Goal: Task Accomplishment & Management: Use online tool/utility

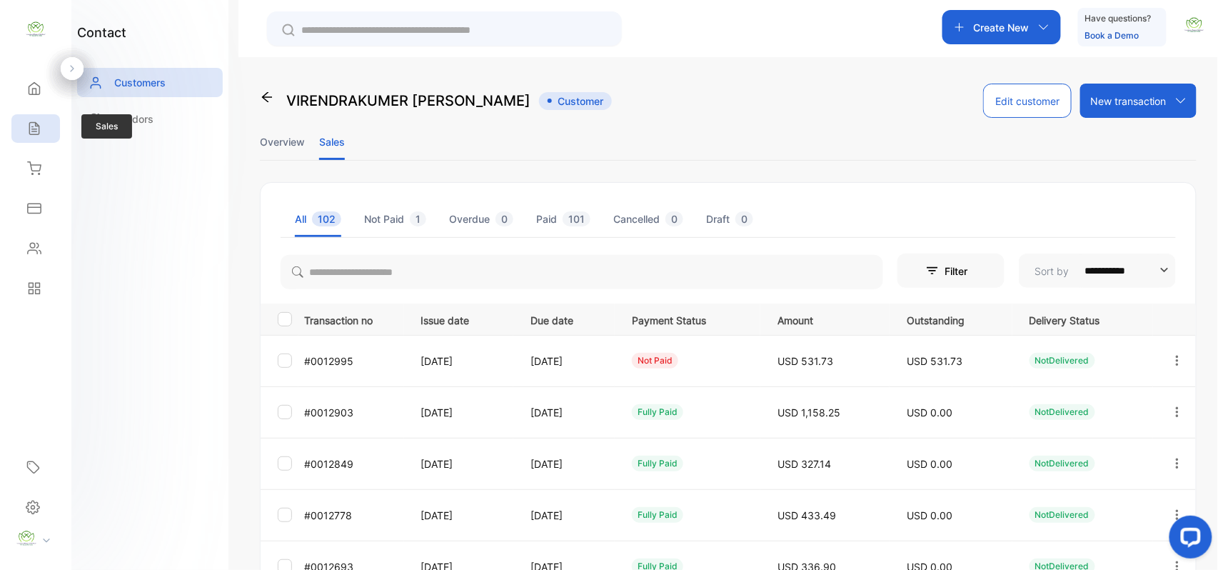
click at [44, 132] on div "Sales" at bounding box center [35, 128] width 49 height 29
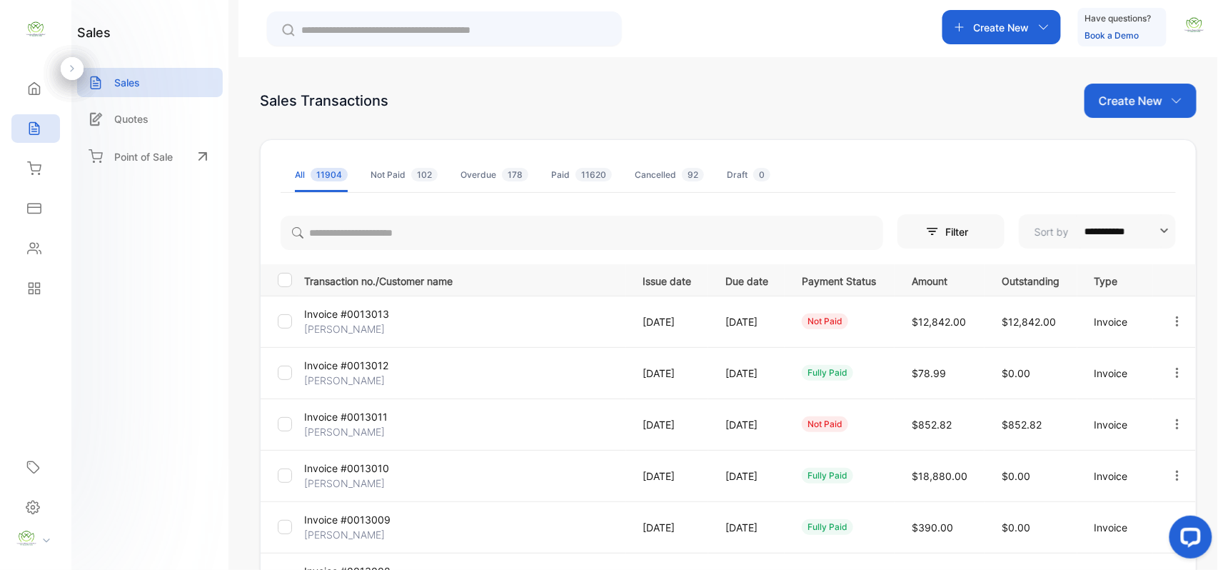
click at [1171, 91] on div "Create New" at bounding box center [1141, 101] width 112 height 34
click at [1151, 150] on span "Invoice" at bounding box center [1143, 148] width 34 height 15
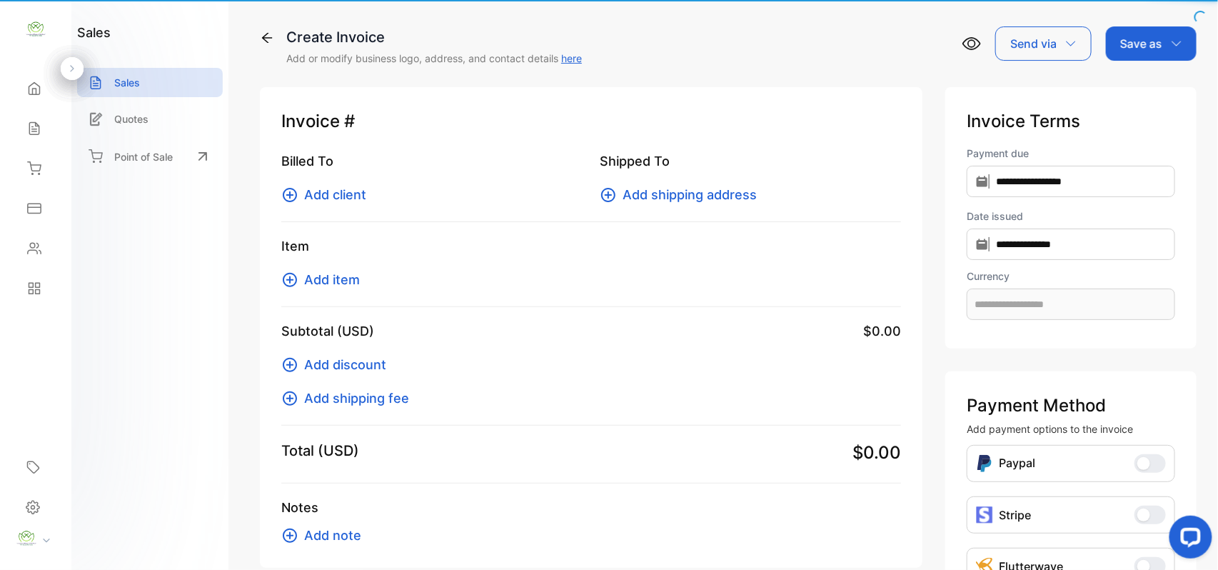
type input "**********"
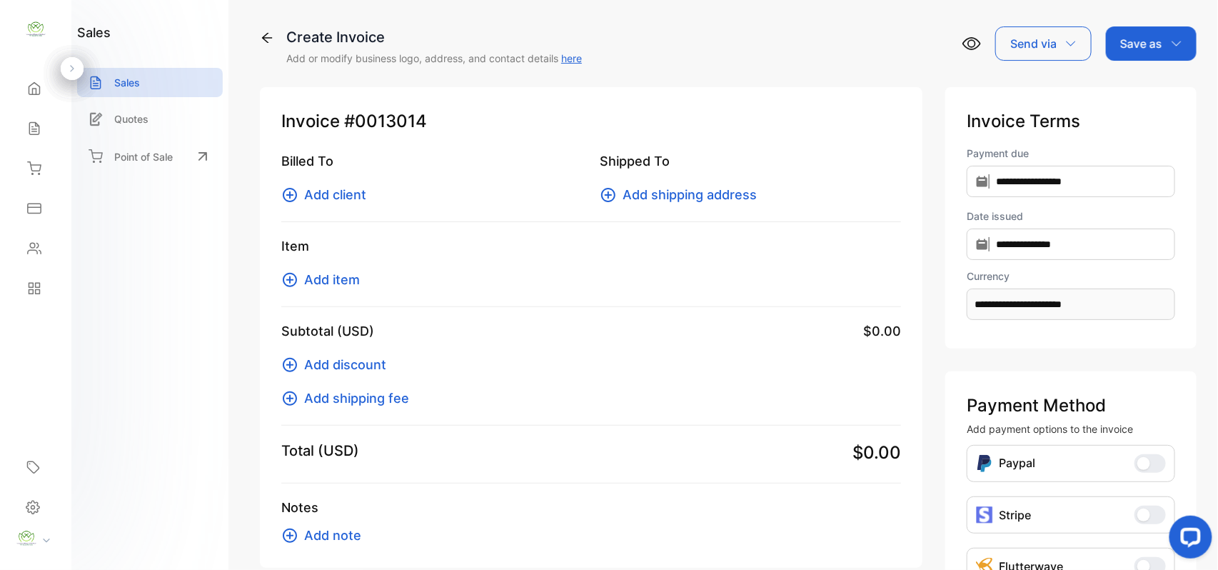
click at [348, 188] on span "Add client" at bounding box center [335, 194] width 62 height 19
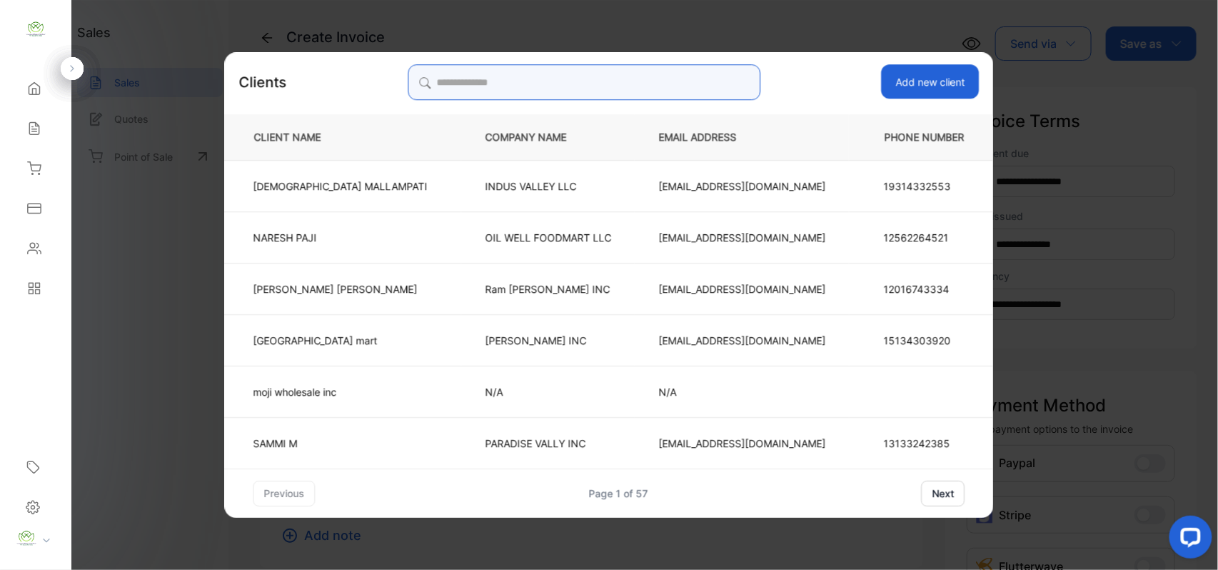
click at [613, 74] on input "search" at bounding box center [584, 82] width 353 height 36
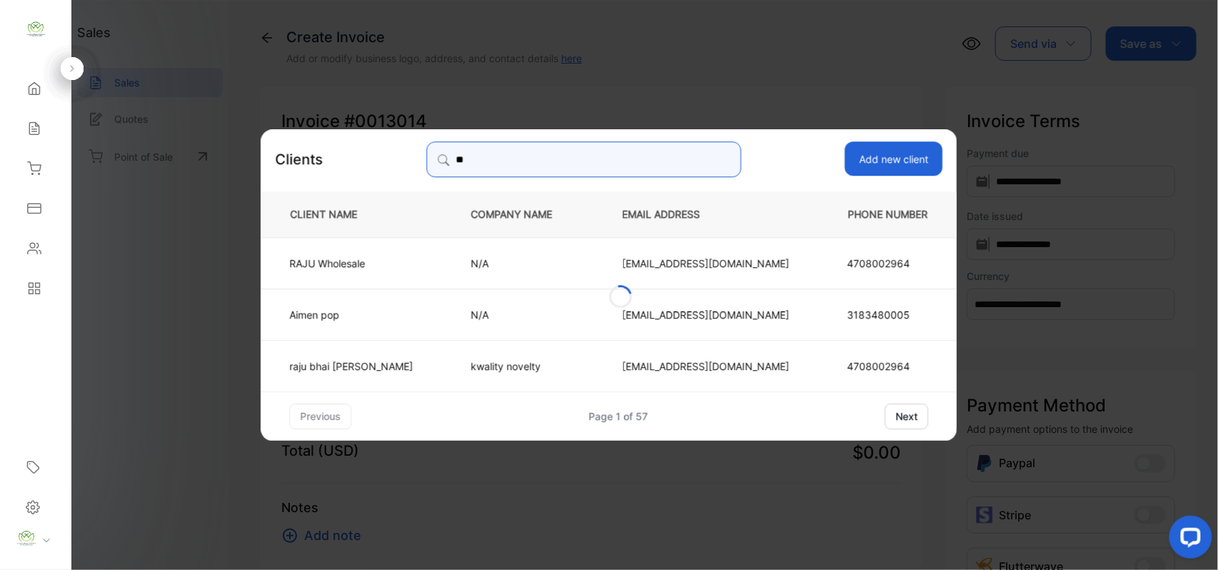
type input "*"
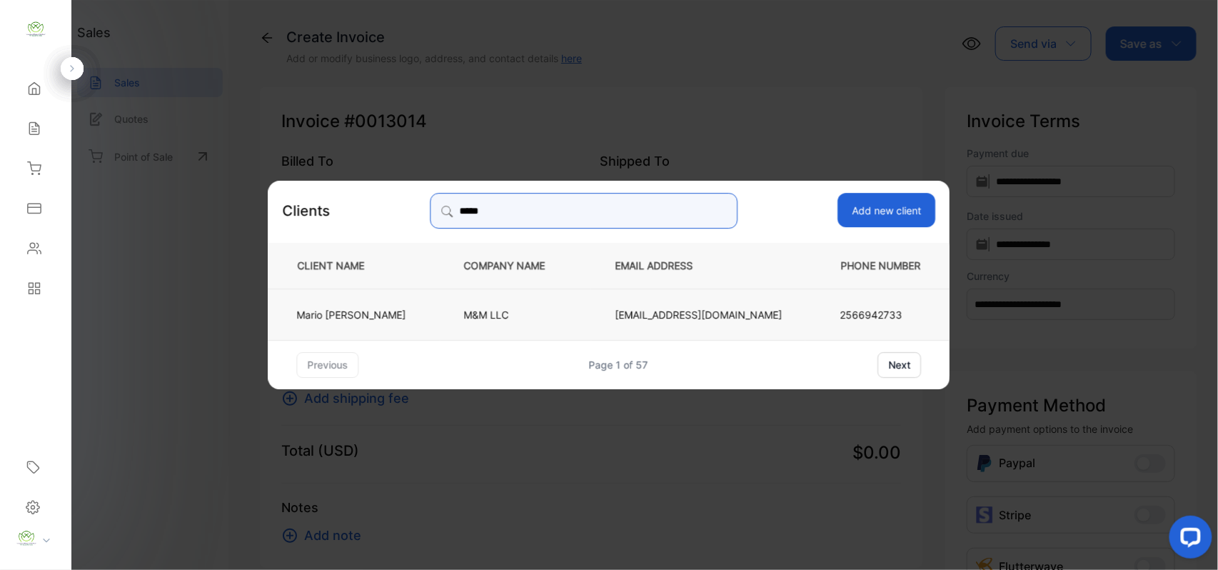
type input "*****"
click at [498, 298] on td "M&M LLC" at bounding box center [516, 313] width 151 height 51
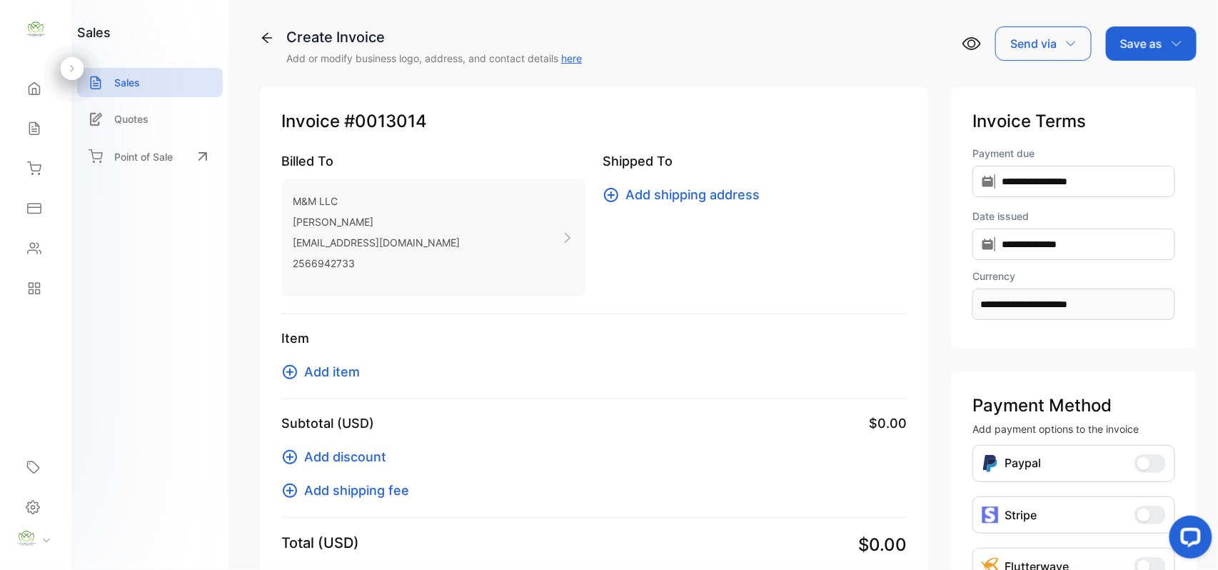
click at [350, 373] on span "Add item" at bounding box center [332, 371] width 56 height 19
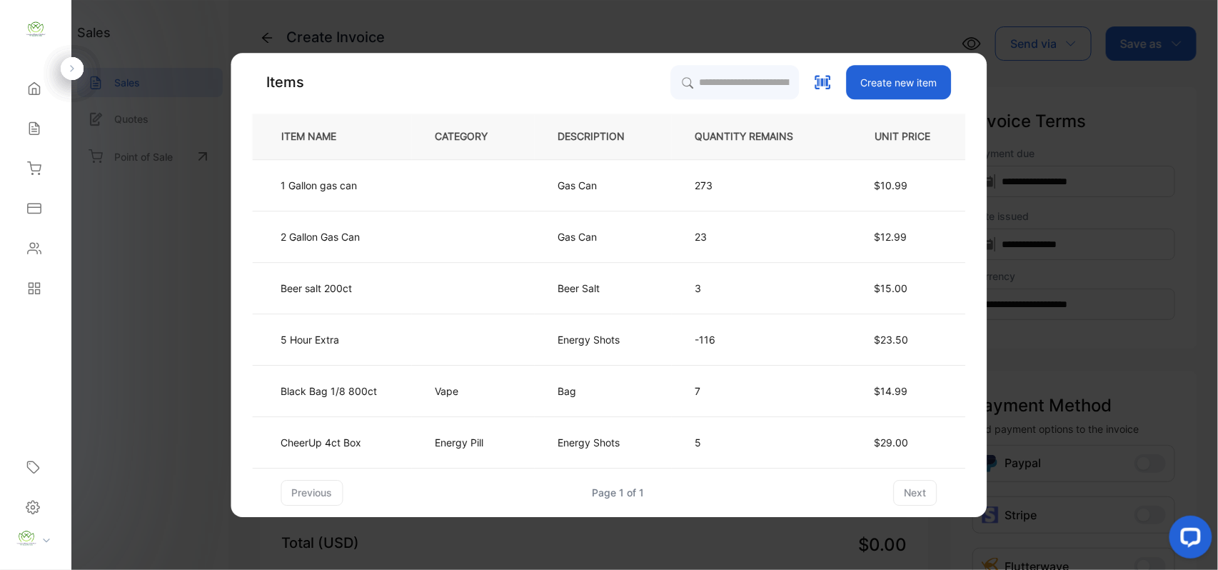
click at [694, 153] on th "QUANTITY REMAINS" at bounding box center [756, 137] width 169 height 46
click at [744, 81] on input "search" at bounding box center [735, 82] width 130 height 36
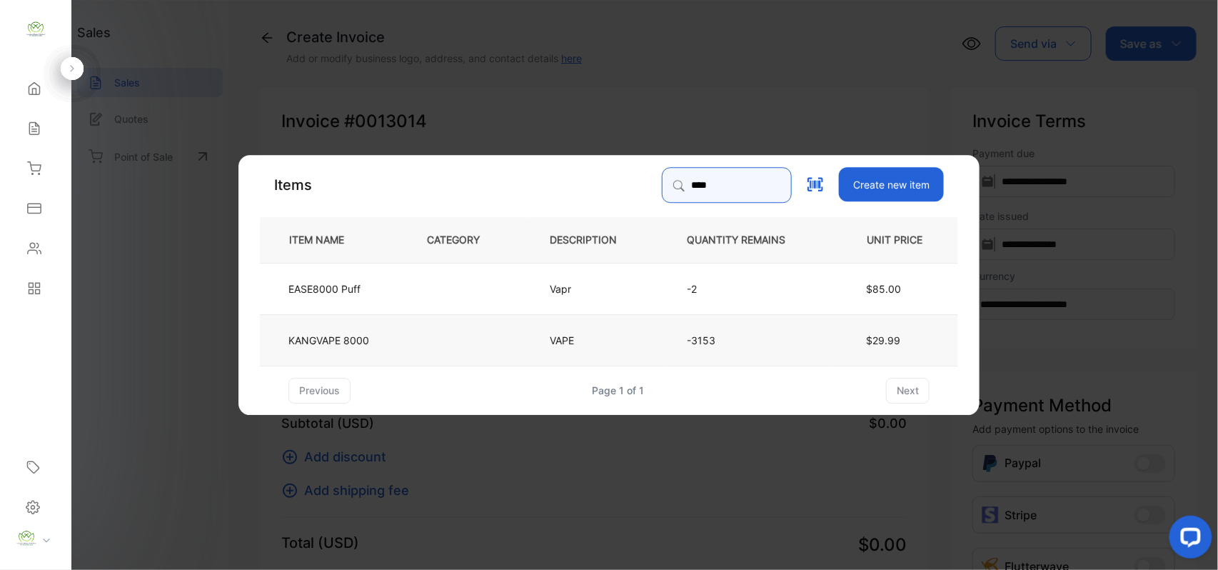
type input "****"
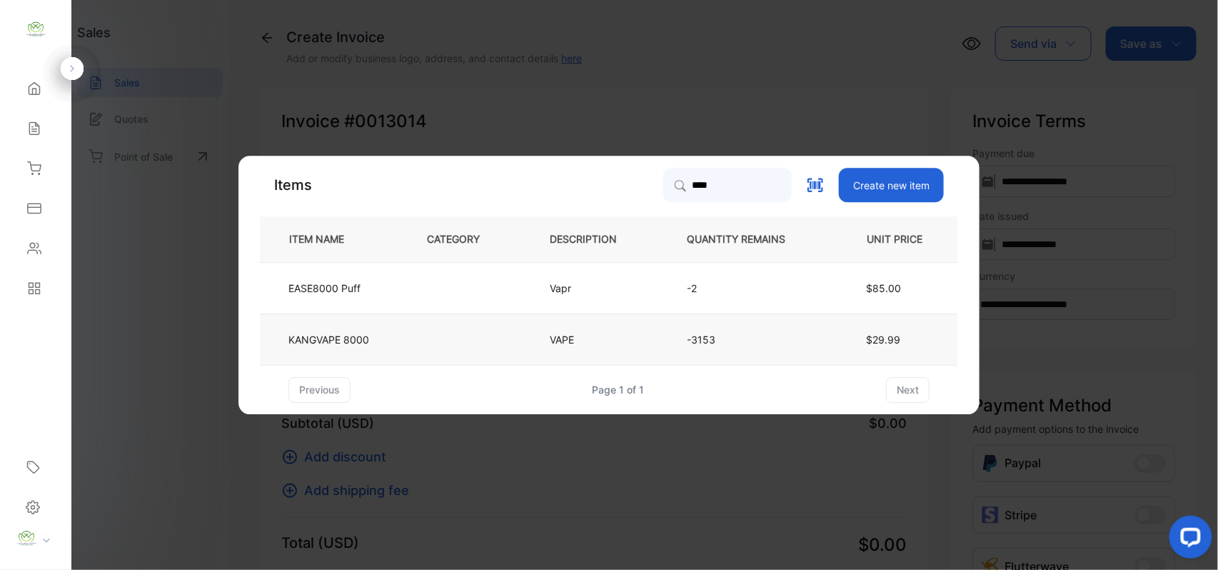
click at [383, 344] on td "KANGVAPE 8000" at bounding box center [332, 338] width 144 height 51
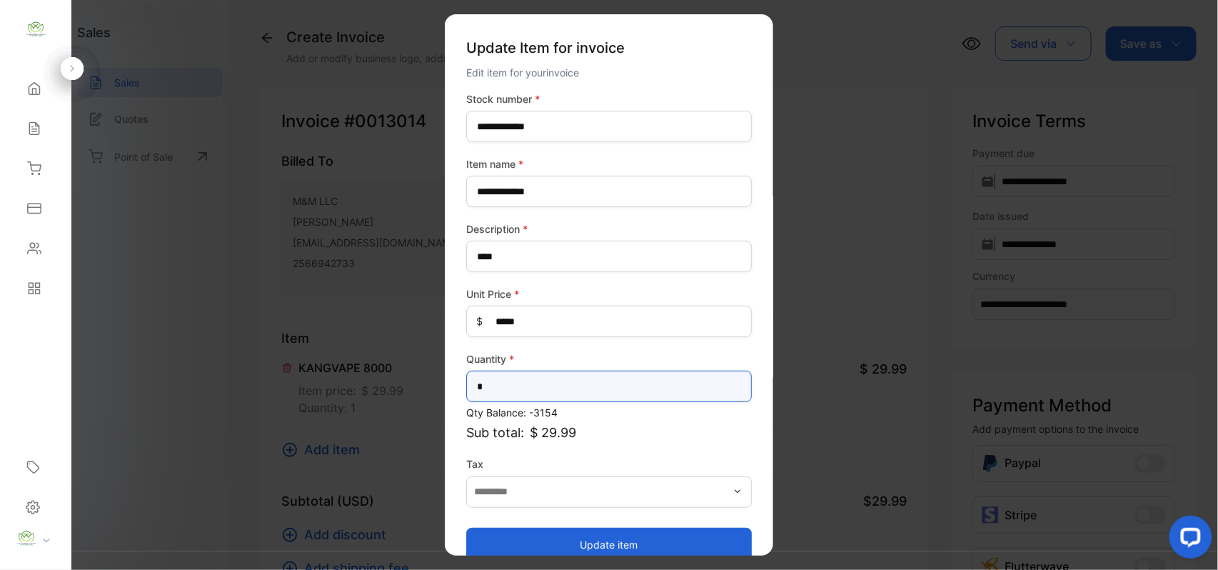
click at [500, 386] on input "*" at bounding box center [609, 386] width 286 height 31
type input "*"
type input "**"
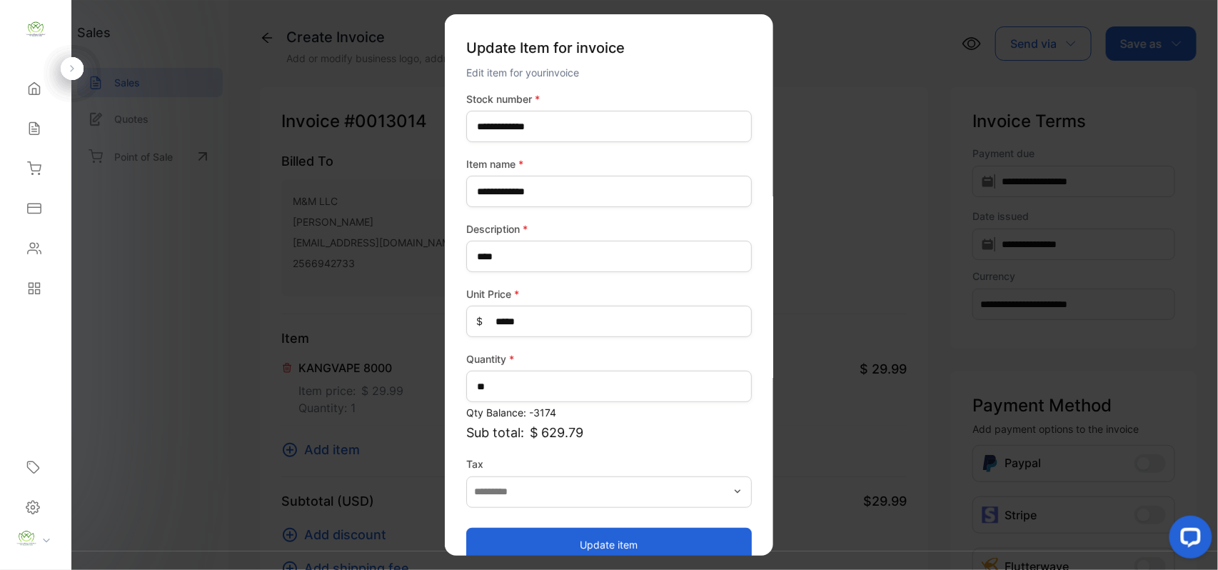
click at [526, 540] on button "Update item" at bounding box center [609, 544] width 286 height 34
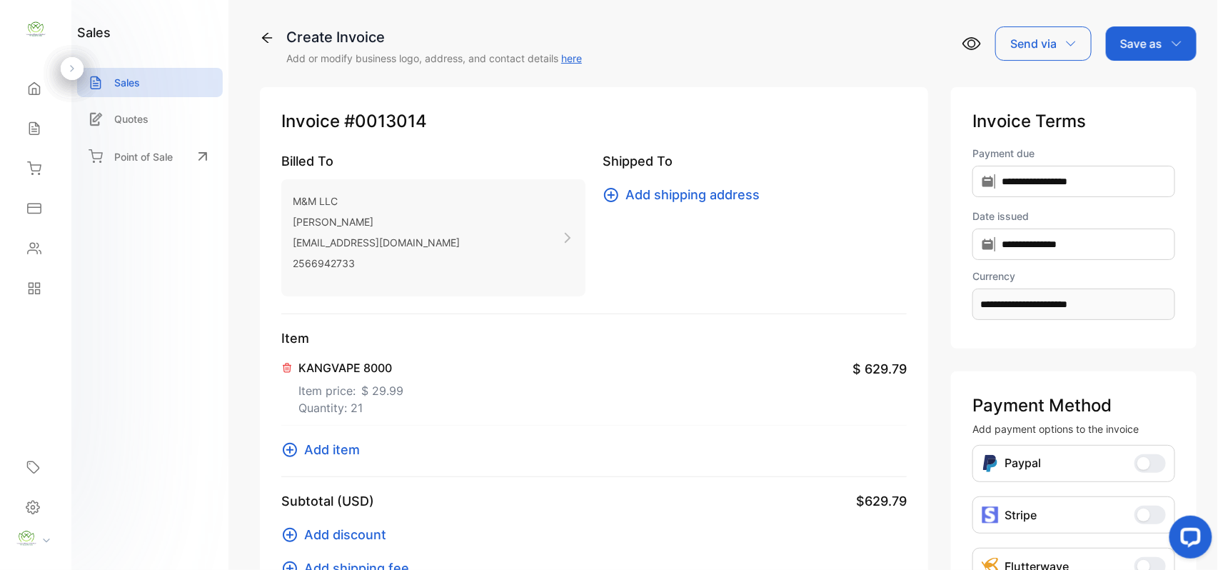
click at [323, 451] on span "Add item" at bounding box center [332, 449] width 56 height 19
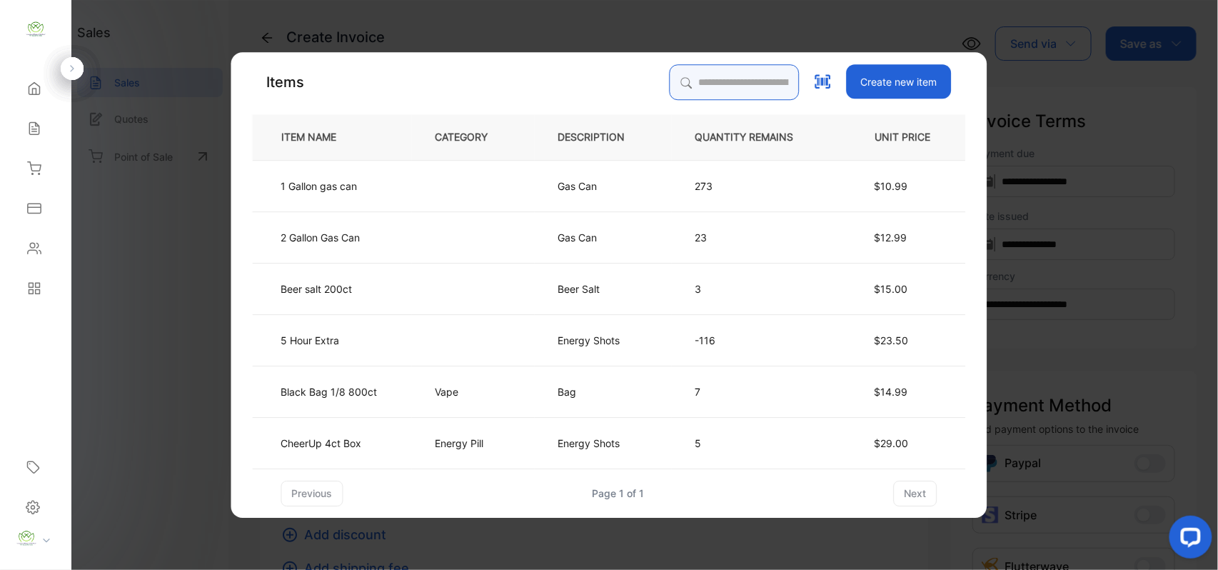
click at [723, 86] on input "search" at bounding box center [735, 82] width 130 height 36
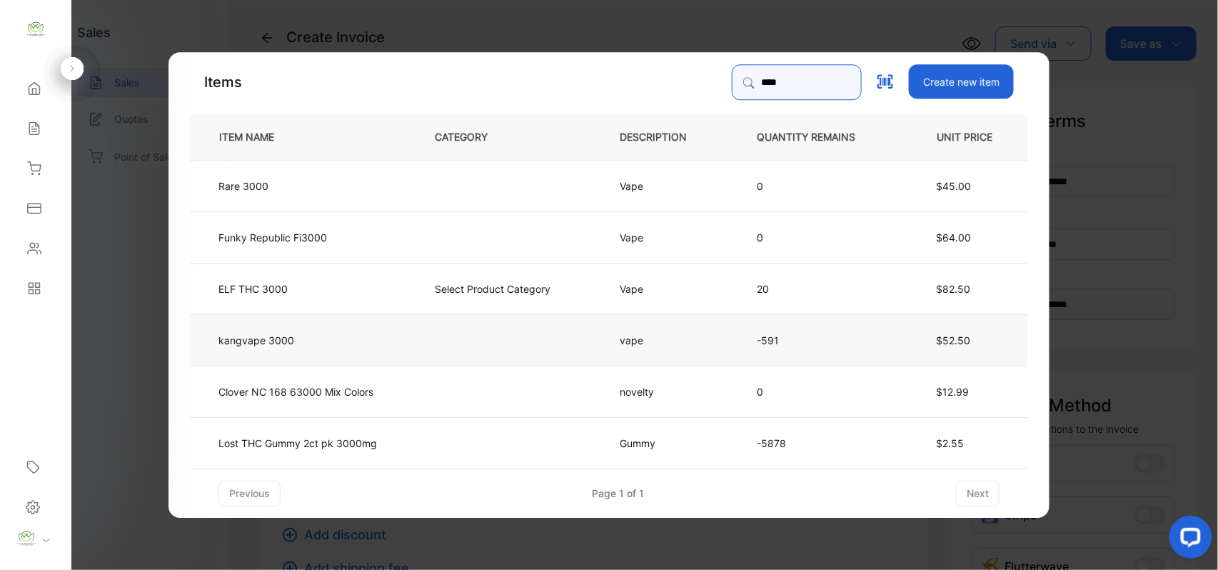
type input "****"
click at [341, 341] on td "kangvape 3000" at bounding box center [300, 338] width 221 height 51
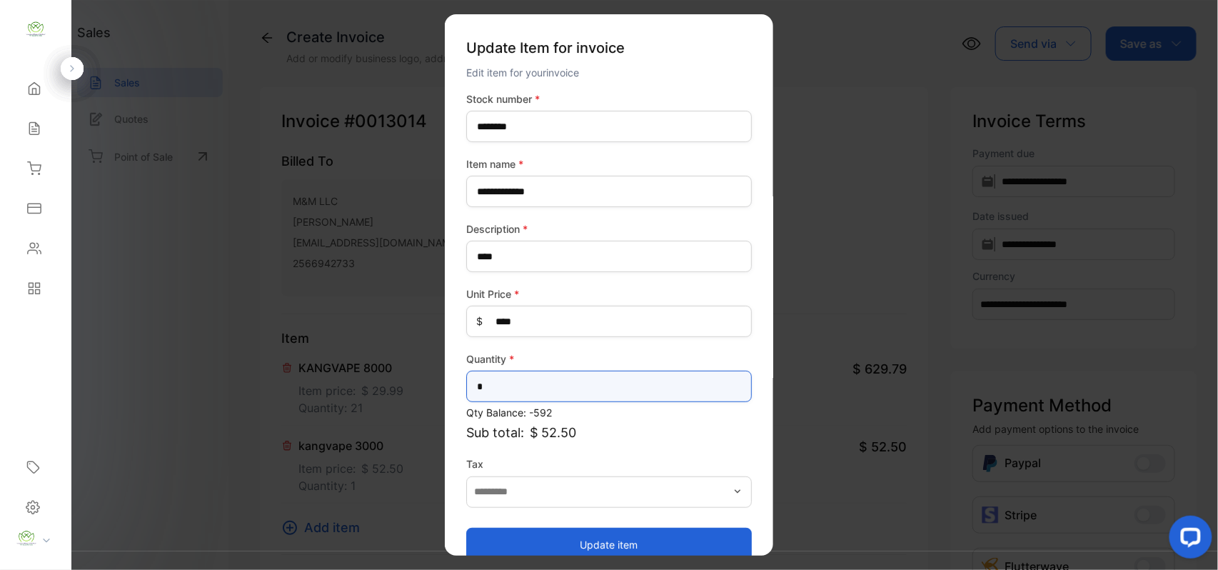
click at [498, 392] on input "*" at bounding box center [609, 386] width 286 height 31
type input "*"
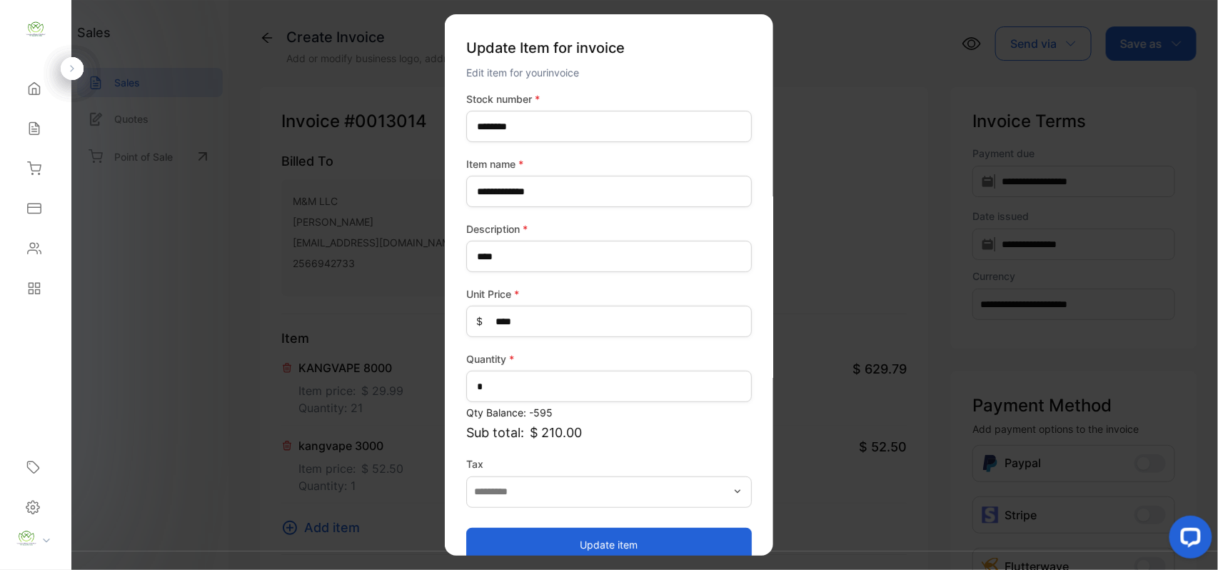
click at [600, 543] on button "Update item" at bounding box center [609, 544] width 286 height 34
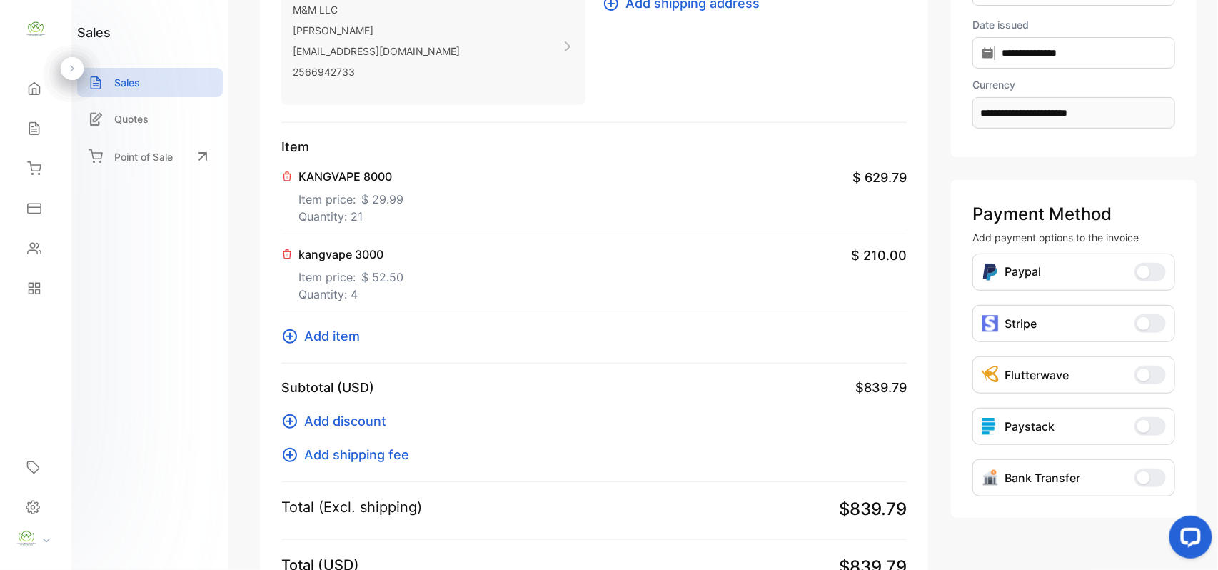
scroll to position [384, 0]
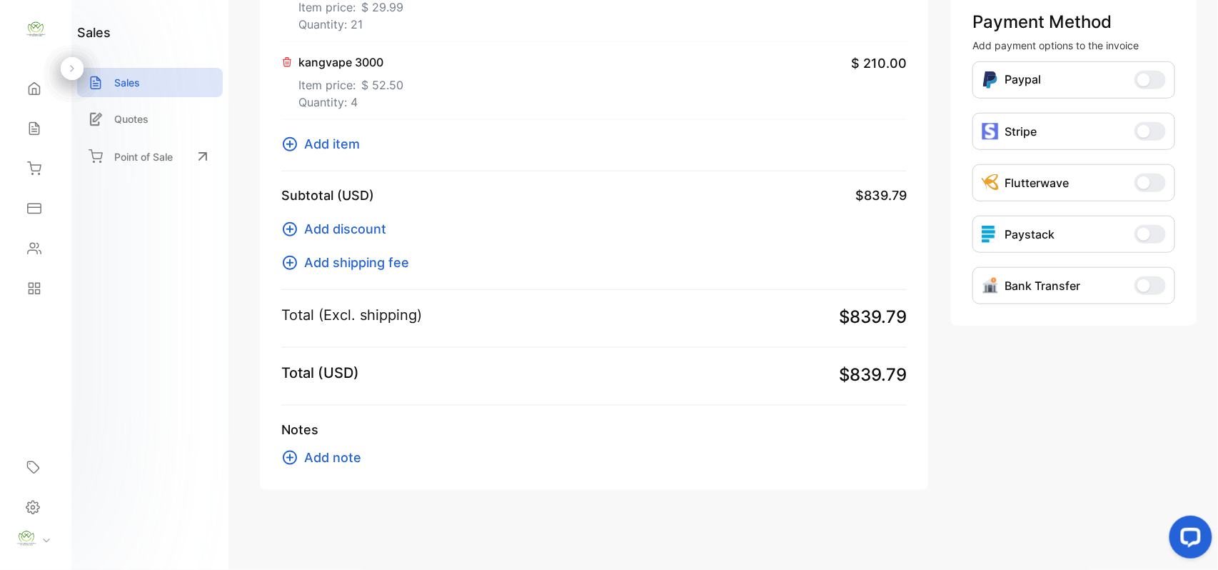
click at [360, 141] on button "Add item" at bounding box center [324, 143] width 87 height 19
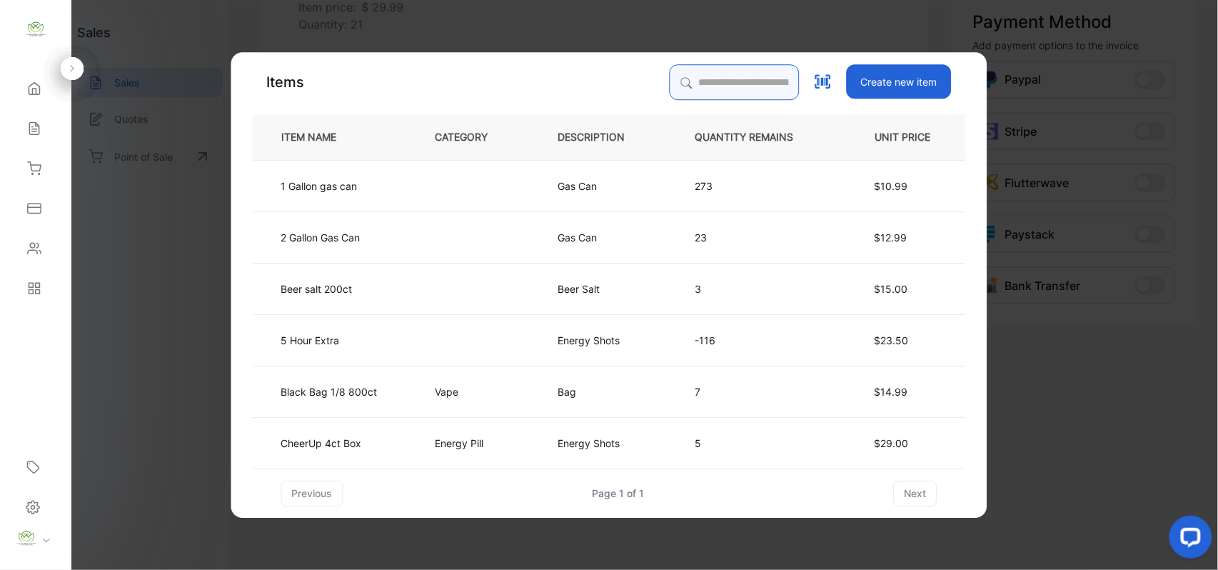
click at [670, 75] on input "search" at bounding box center [735, 82] width 130 height 36
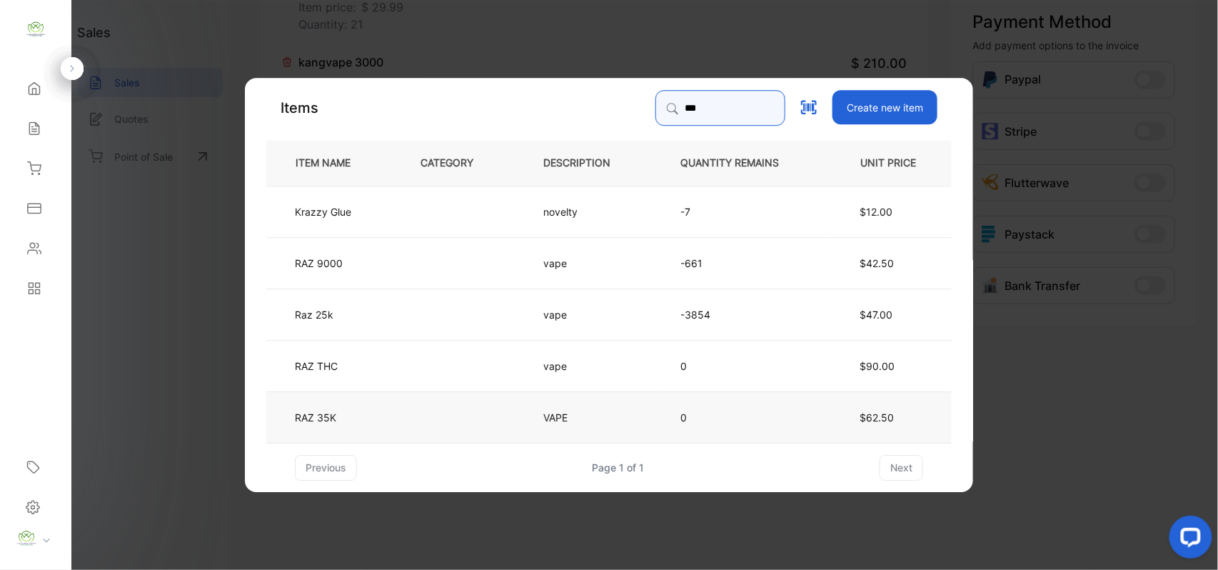
type input "***"
click at [546, 421] on p "VAPE" at bounding box center [562, 416] width 38 height 15
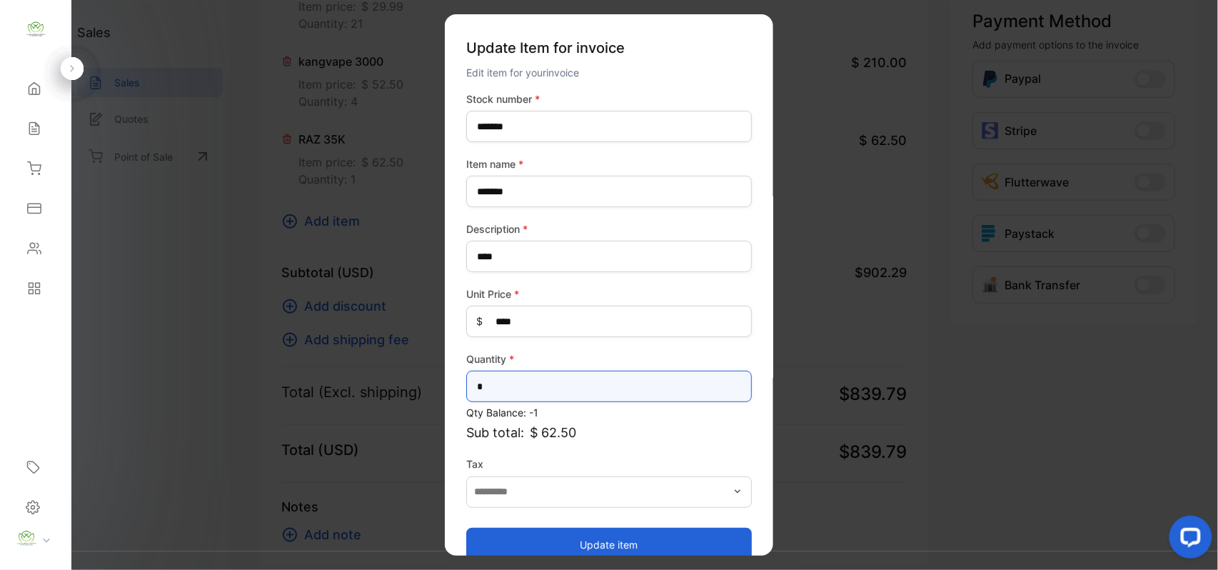
click at [534, 392] on input "*" at bounding box center [609, 386] width 286 height 31
type input "*"
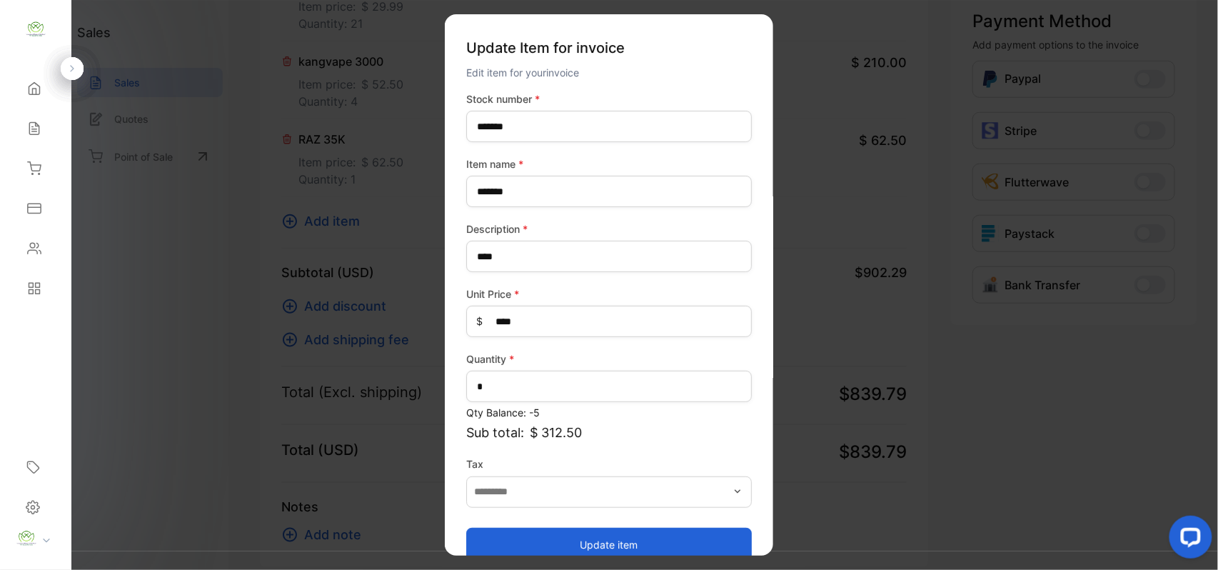
drag, startPoint x: 526, startPoint y: 529, endPoint x: 521, endPoint y: 523, distance: 8.1
click at [526, 525] on div "Update item" at bounding box center [609, 537] width 286 height 49
click at [609, 540] on button "Update item" at bounding box center [609, 544] width 286 height 34
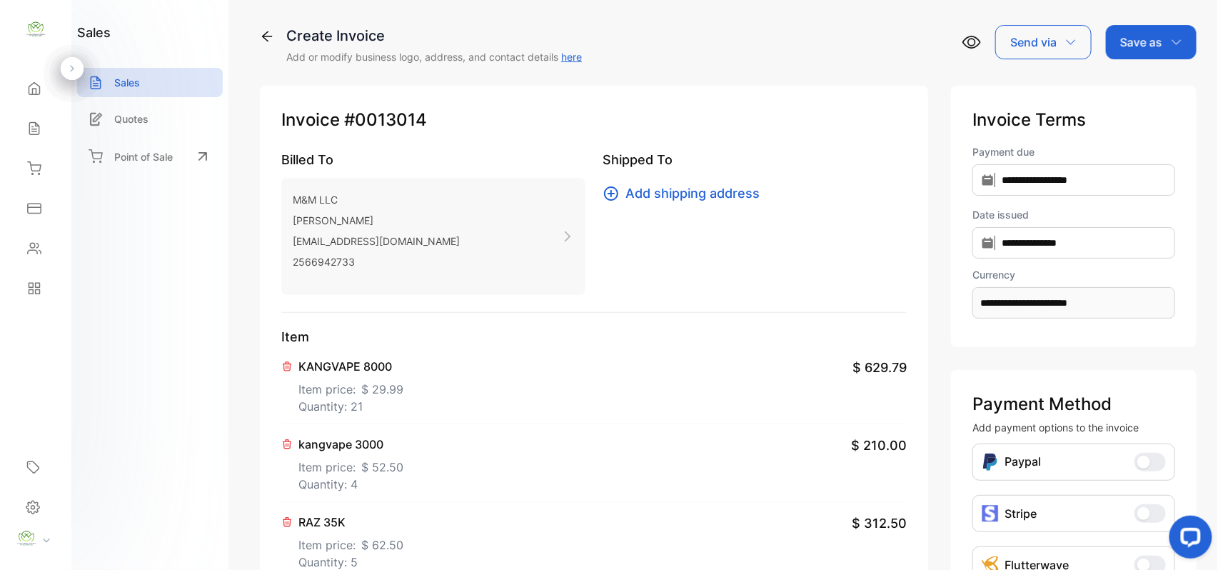
scroll to position [0, 0]
click at [1165, 43] on div "Save as" at bounding box center [1151, 43] width 91 height 34
click at [1144, 98] on div "Invoice" at bounding box center [1148, 90] width 82 height 29
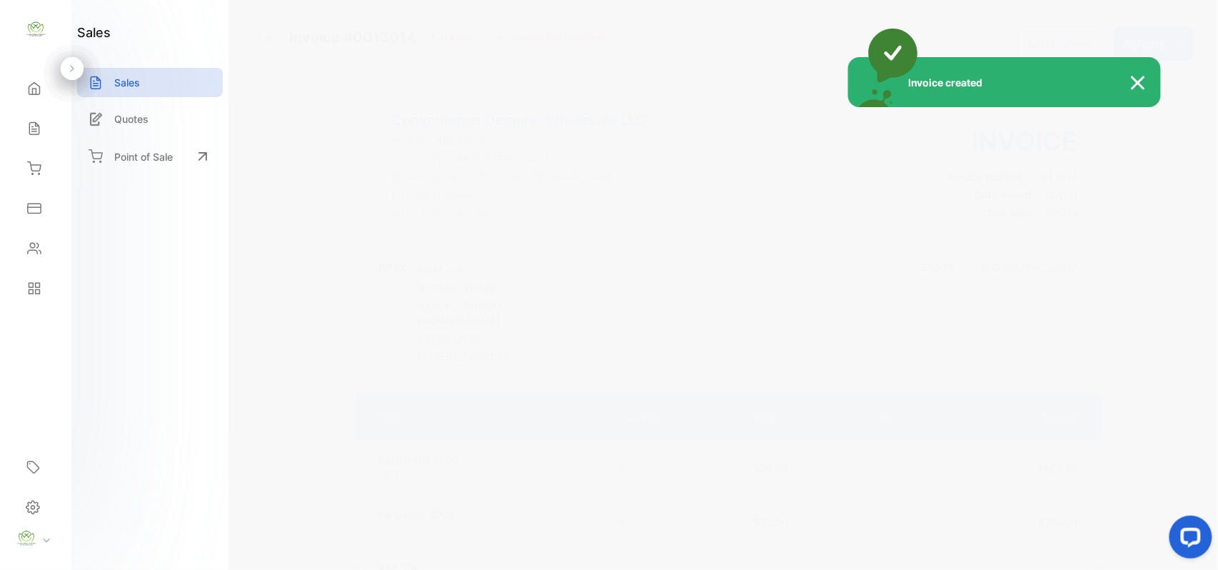
click at [1164, 40] on div "Invoice created" at bounding box center [609, 285] width 1218 height 570
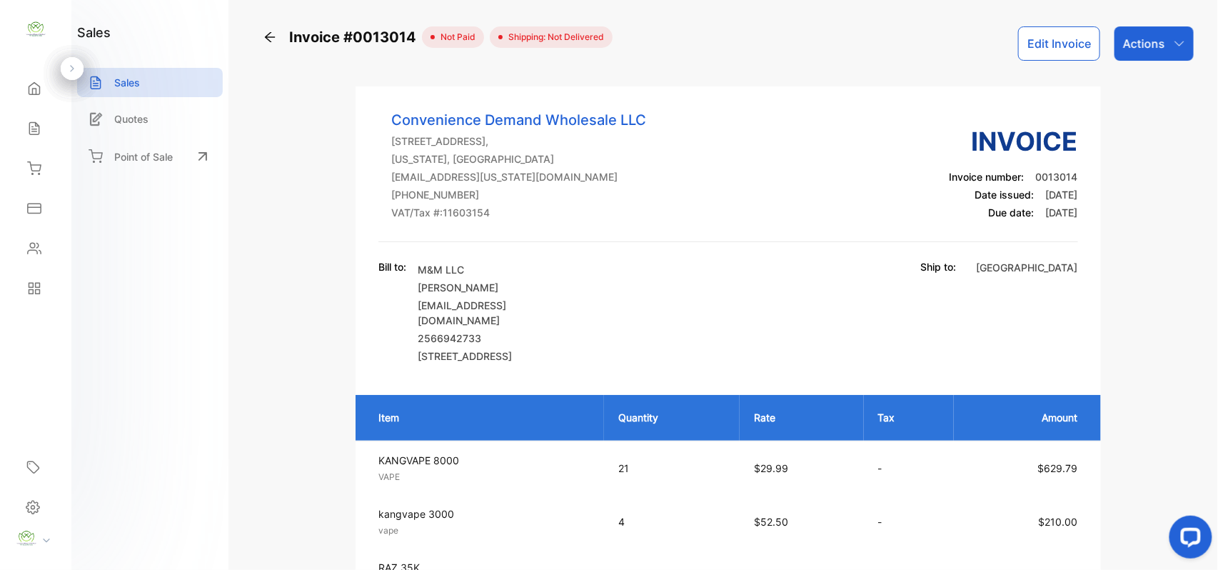
click at [1164, 40] on div "Actions" at bounding box center [1154, 43] width 79 height 34
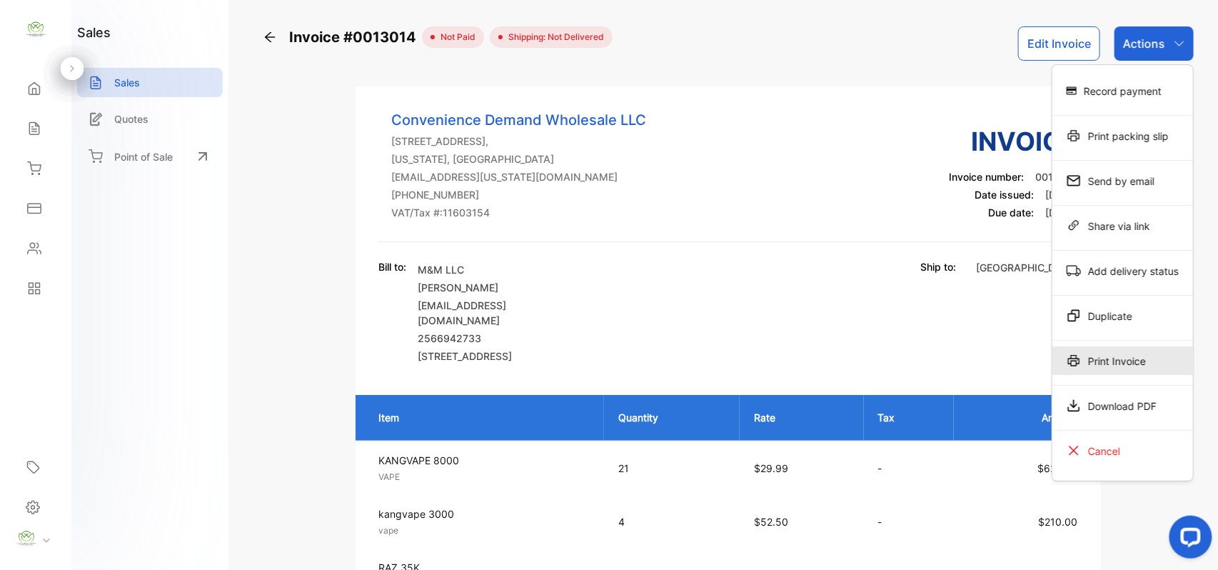
click at [1132, 353] on div "Print Invoice" at bounding box center [1122, 360] width 141 height 29
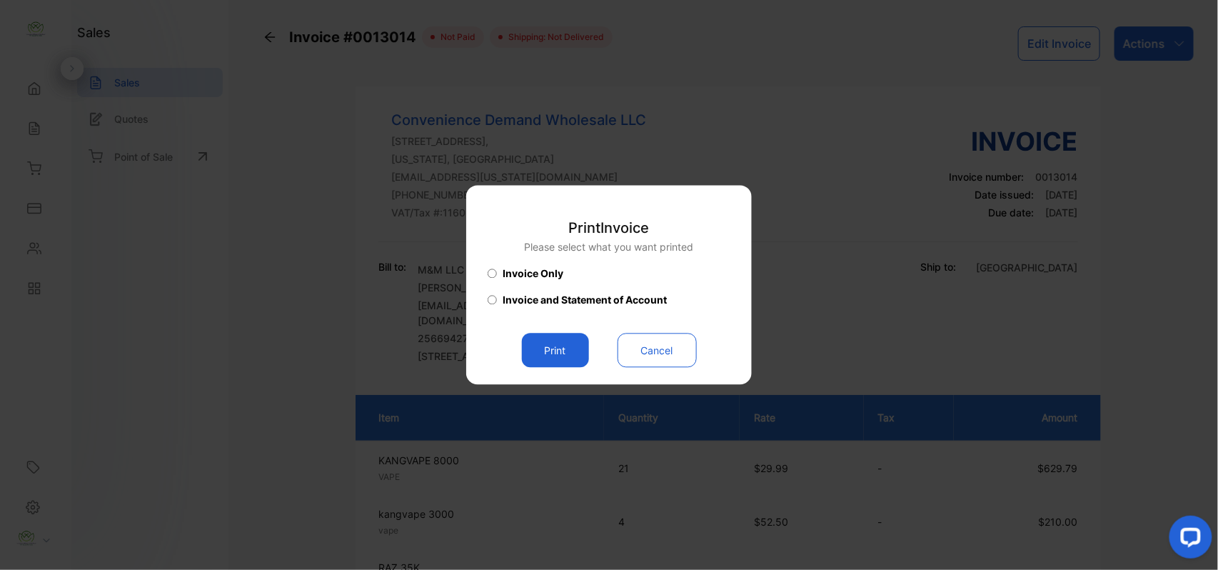
click at [535, 344] on button "Print" at bounding box center [555, 350] width 67 height 34
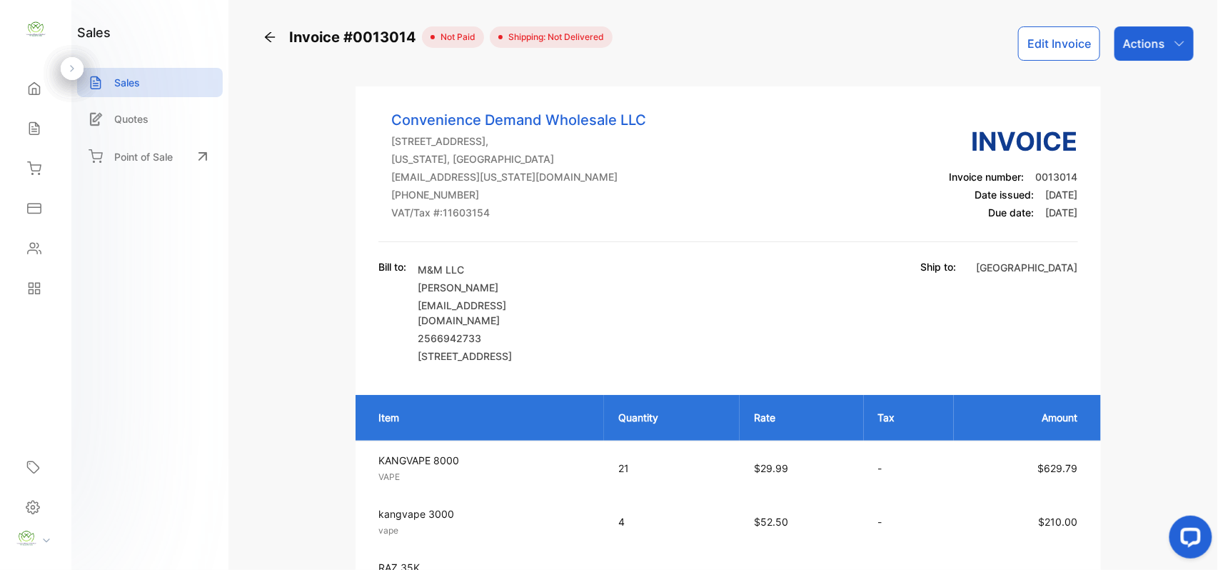
click at [1135, 35] on p "Actions" at bounding box center [1144, 43] width 42 height 17
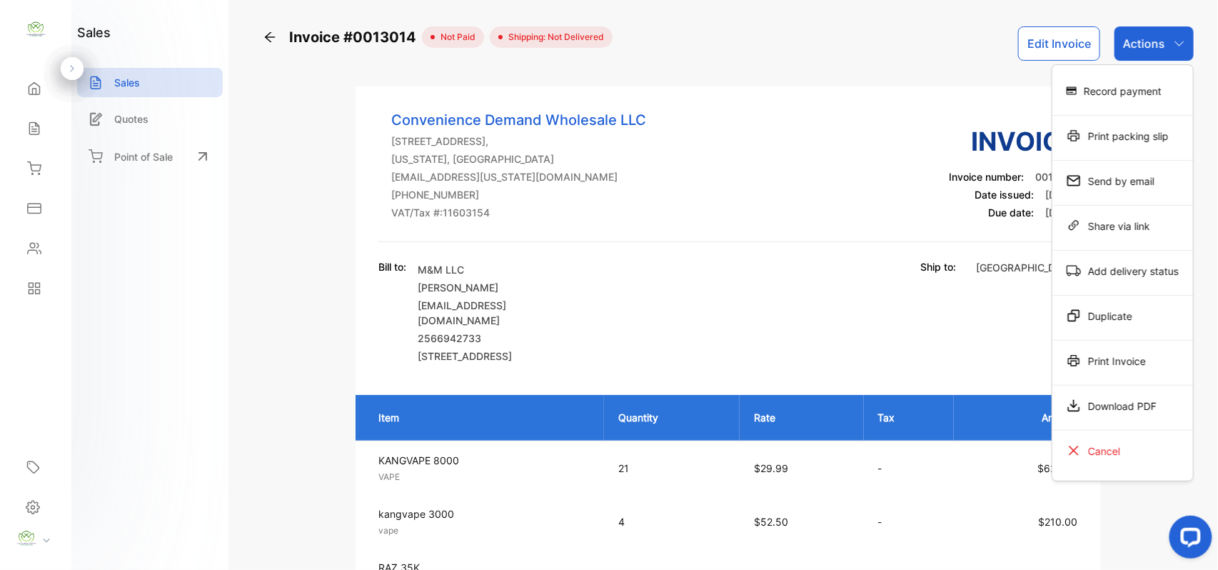
click at [1134, 92] on div "Record payment" at bounding box center [1122, 90] width 141 height 29
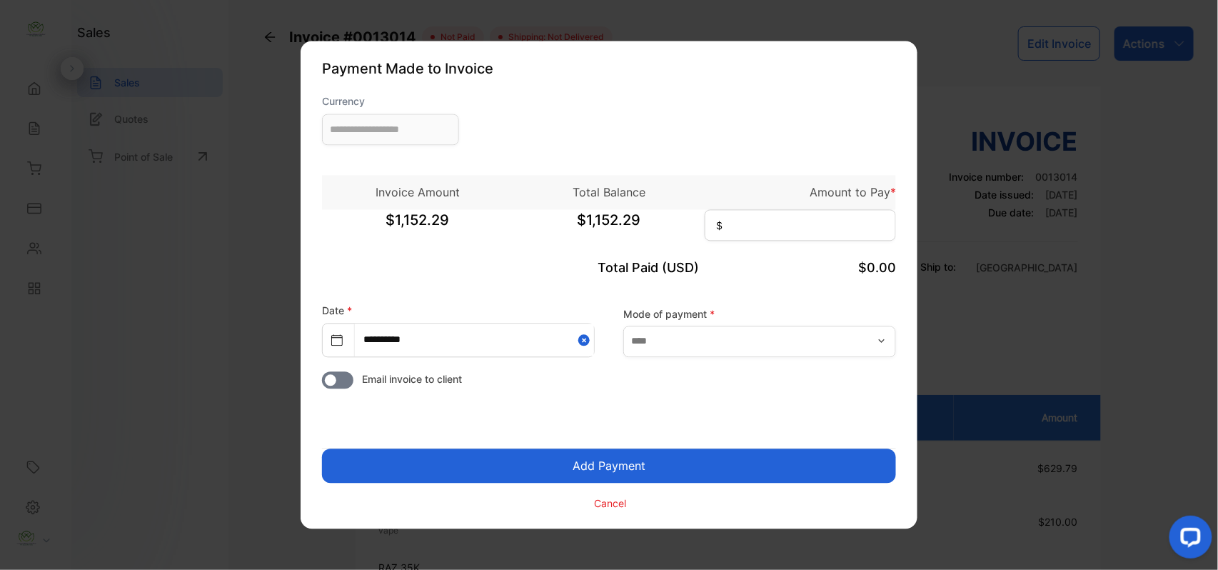
type input "**********"
click at [780, 223] on input at bounding box center [800, 225] width 191 height 31
type input "********"
drag, startPoint x: 757, startPoint y: 337, endPoint x: 760, endPoint y: 355, distance: 18.1
click at [760, 338] on input "text" at bounding box center [759, 341] width 273 height 31
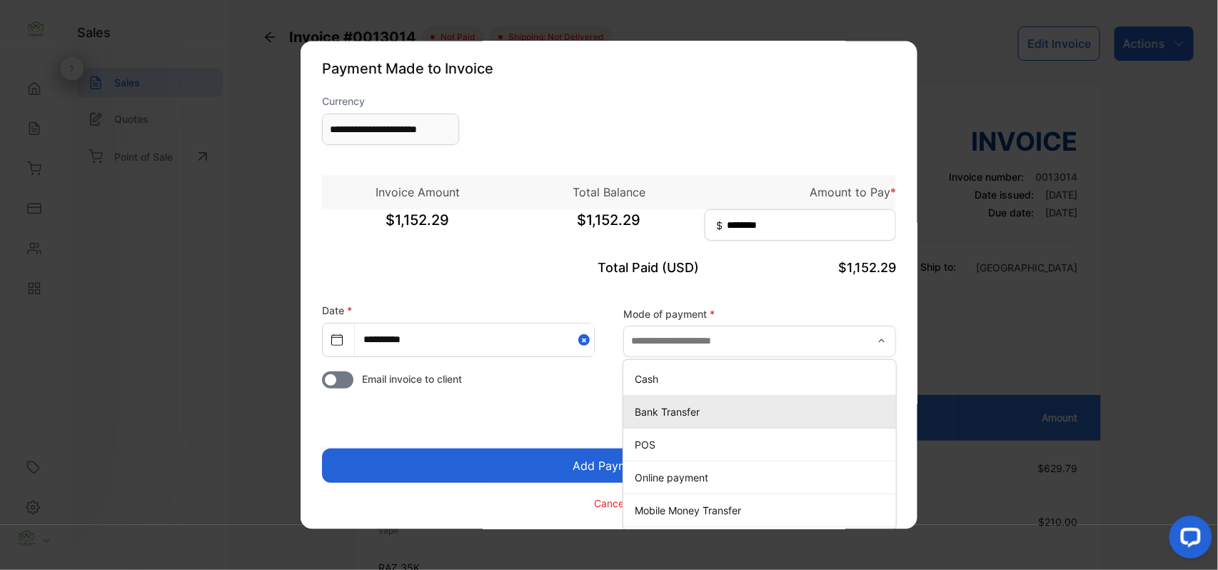
click at [738, 410] on p "Bank Transfer" at bounding box center [763, 411] width 256 height 15
type input "**********"
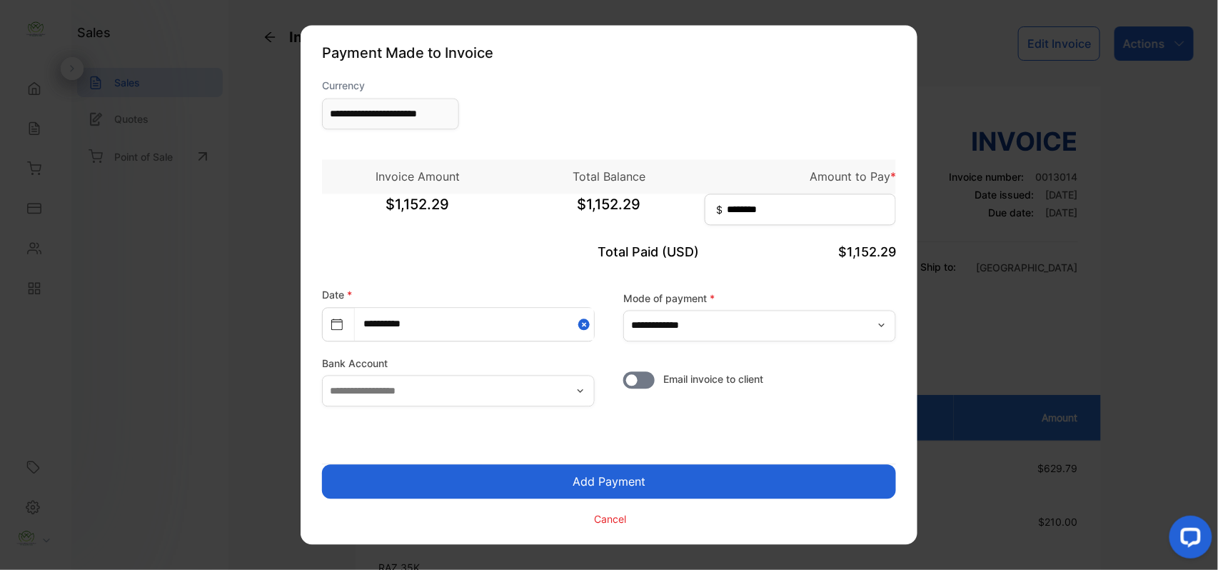
click at [666, 478] on button "Add Payment" at bounding box center [609, 482] width 574 height 34
